Goal: Transaction & Acquisition: Download file/media

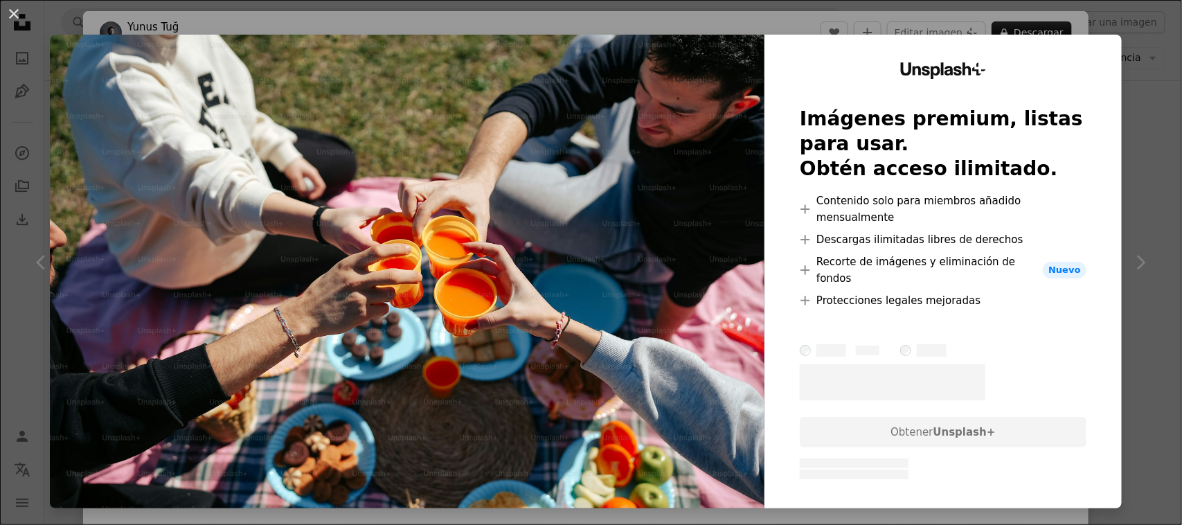
scroll to position [2078, 0]
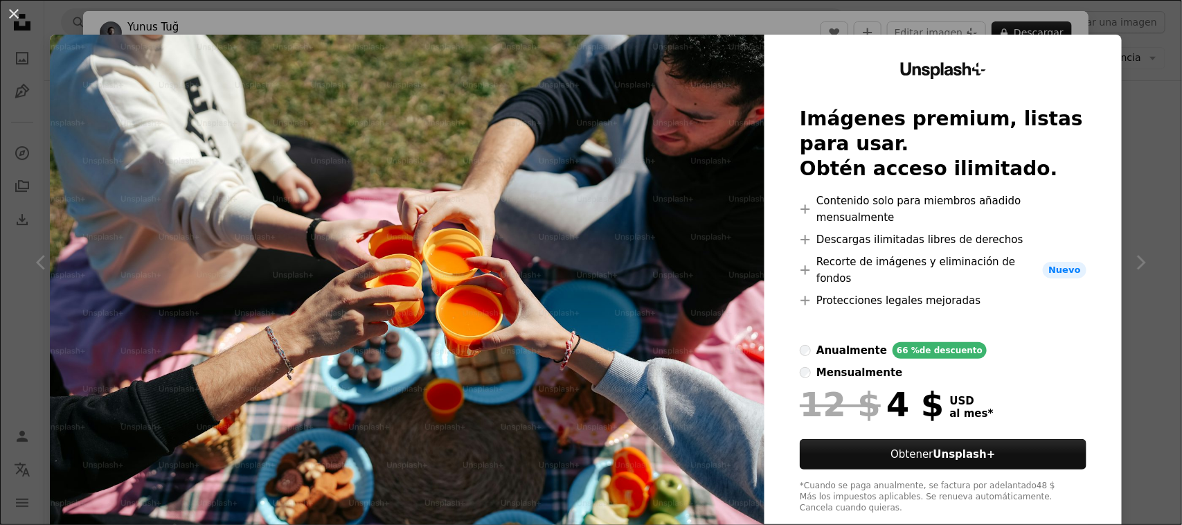
click at [1137, 196] on div "An X shape Unsplash+ Imágenes premium, listas para usar. Obtén acceso ilimitado…" at bounding box center [591, 262] width 1182 height 525
